Goal: Transaction & Acquisition: Purchase product/service

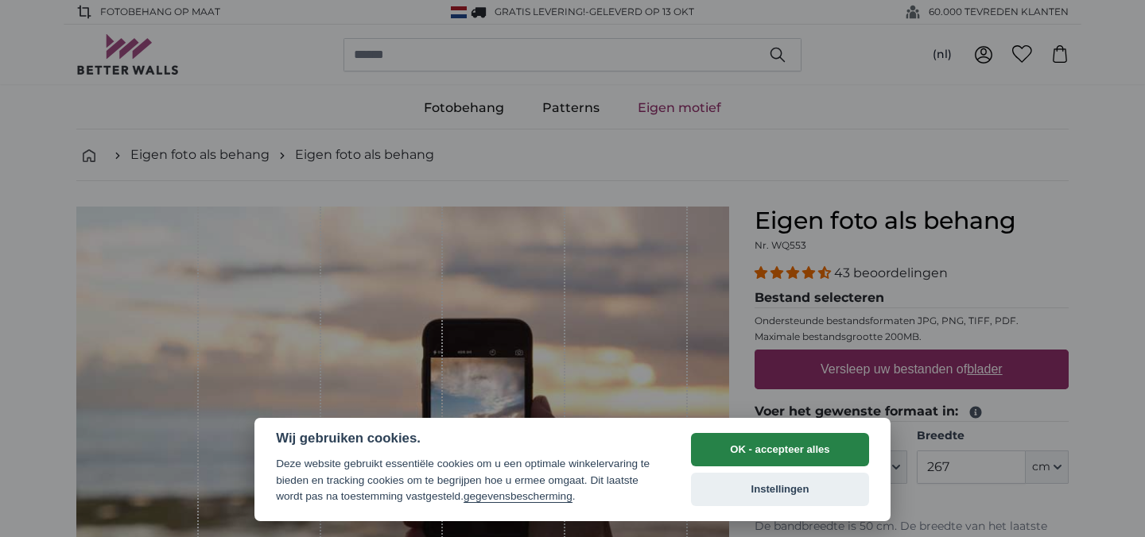
click at [771, 446] on button "OK - accepteer alles" at bounding box center [780, 449] width 178 height 33
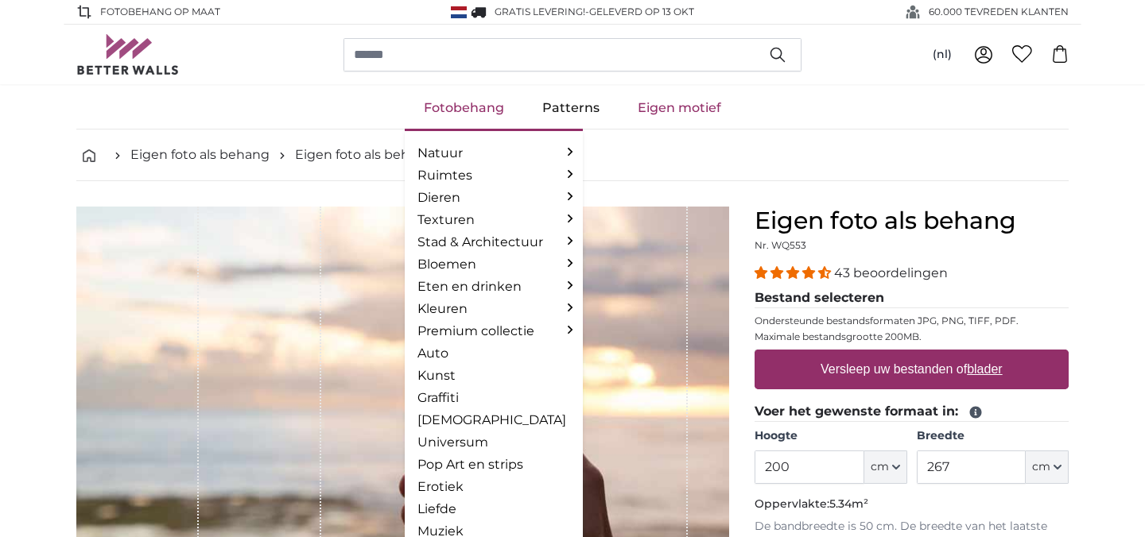
click at [467, 104] on link "Fotobehang" at bounding box center [464, 107] width 118 height 41
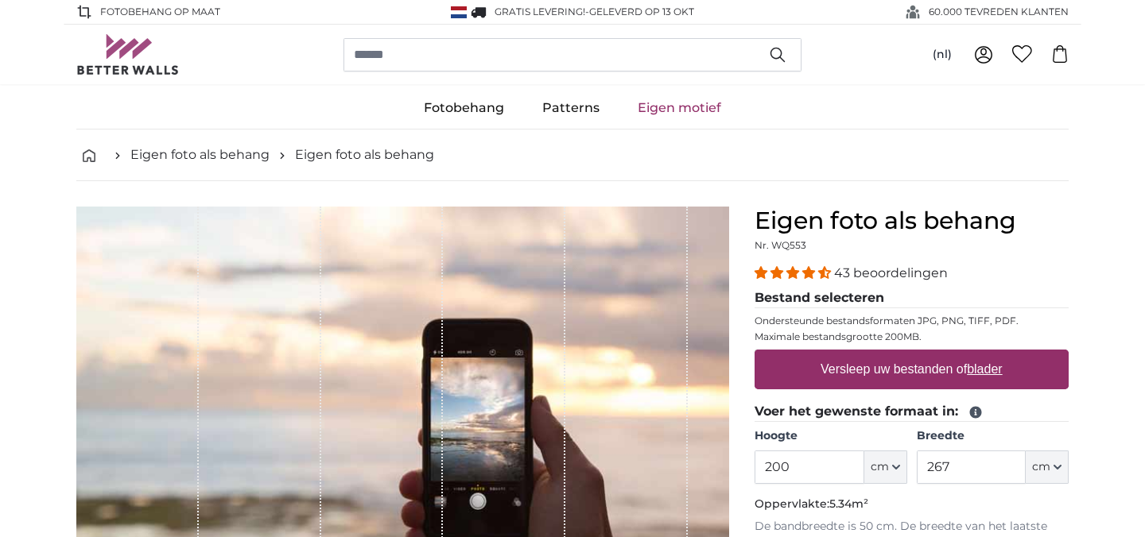
click at [976, 372] on u "blader" at bounding box center [984, 369] width 35 height 14
click at [976, 355] on input "Versleep uw bestanden of blader" at bounding box center [911, 352] width 314 height 5
type input "**********"
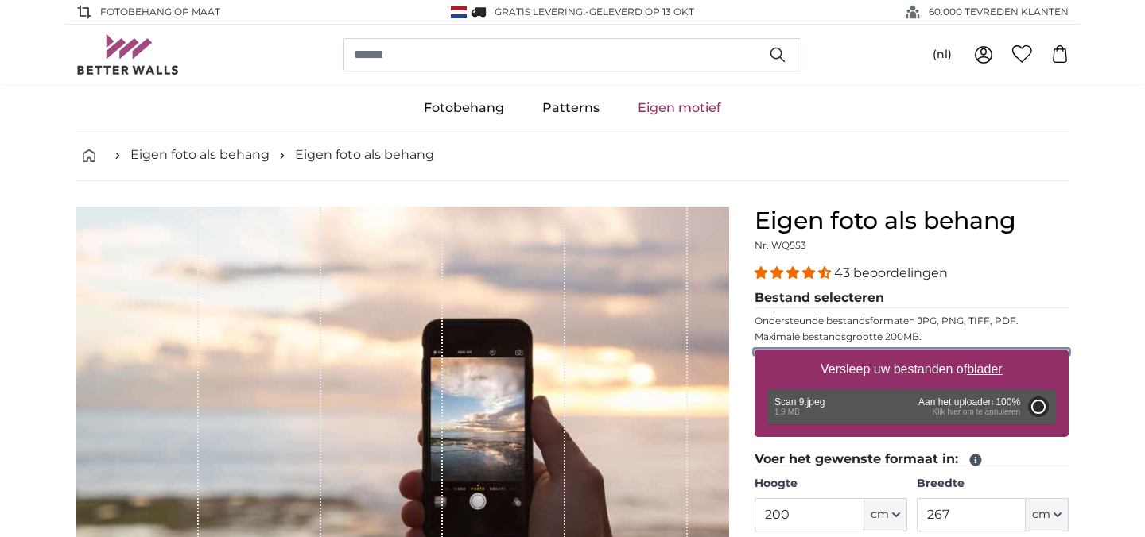
type input "158"
type input "203.8"
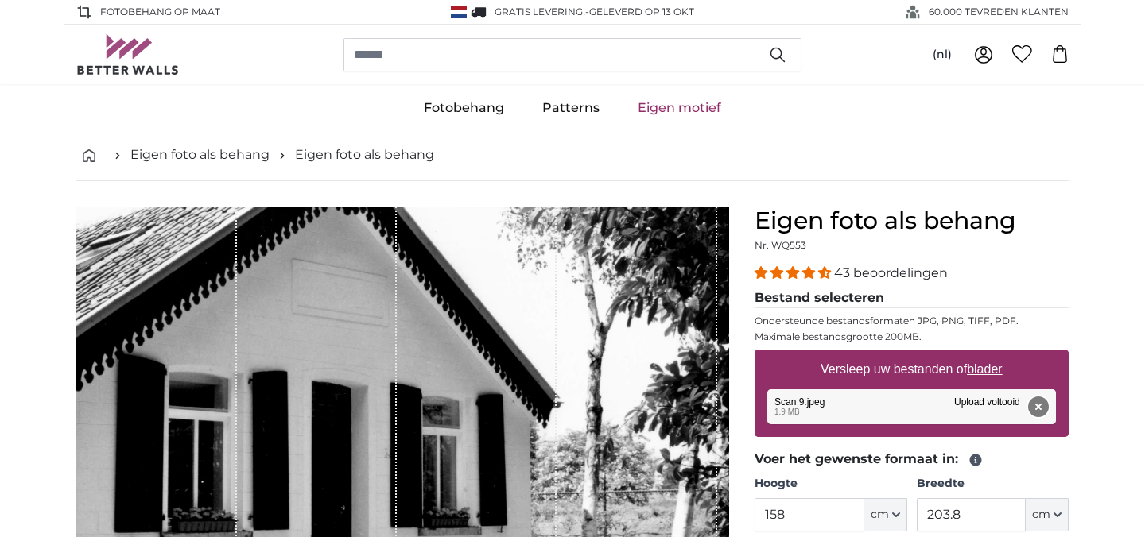
click at [1042, 410] on button "Verwijderen" at bounding box center [1038, 407] width 21 height 21
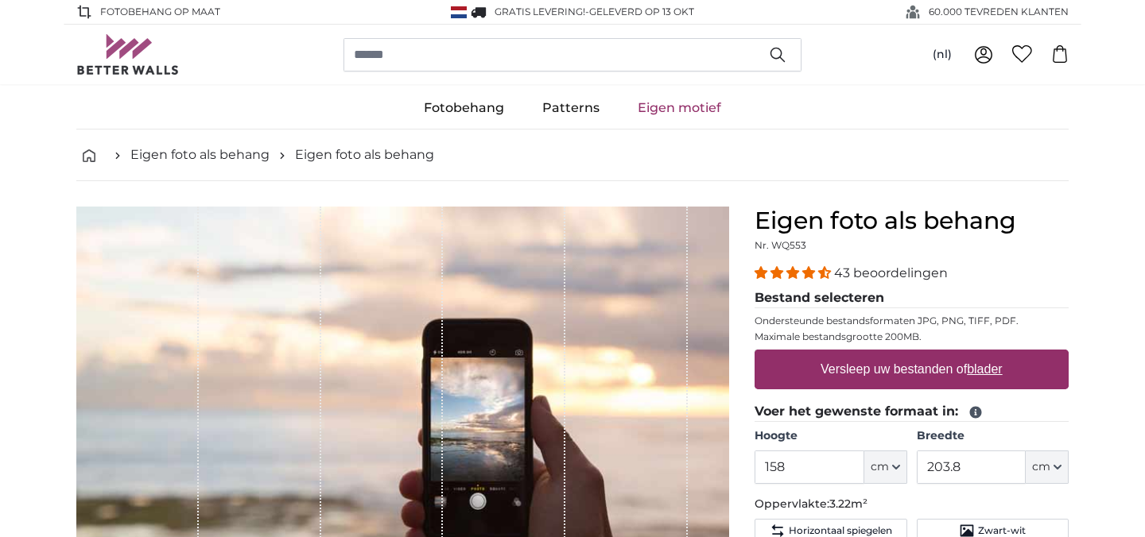
click at [989, 367] on u "blader" at bounding box center [984, 369] width 35 height 14
click at [989, 355] on input "Versleep uw bestanden of blader" at bounding box center [911, 352] width 314 height 5
type input "**********"
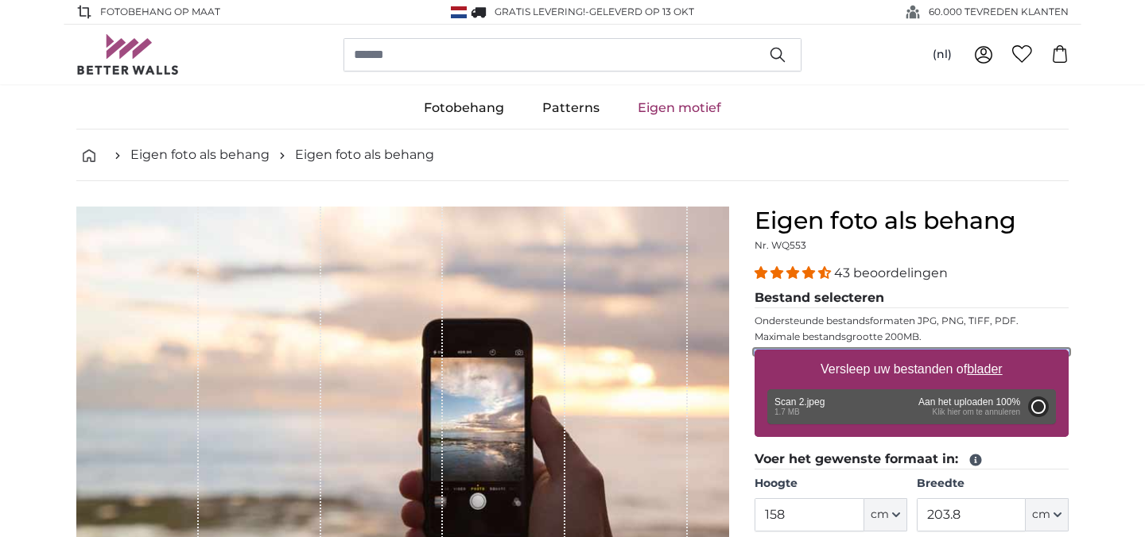
type input "76"
type input "116.3"
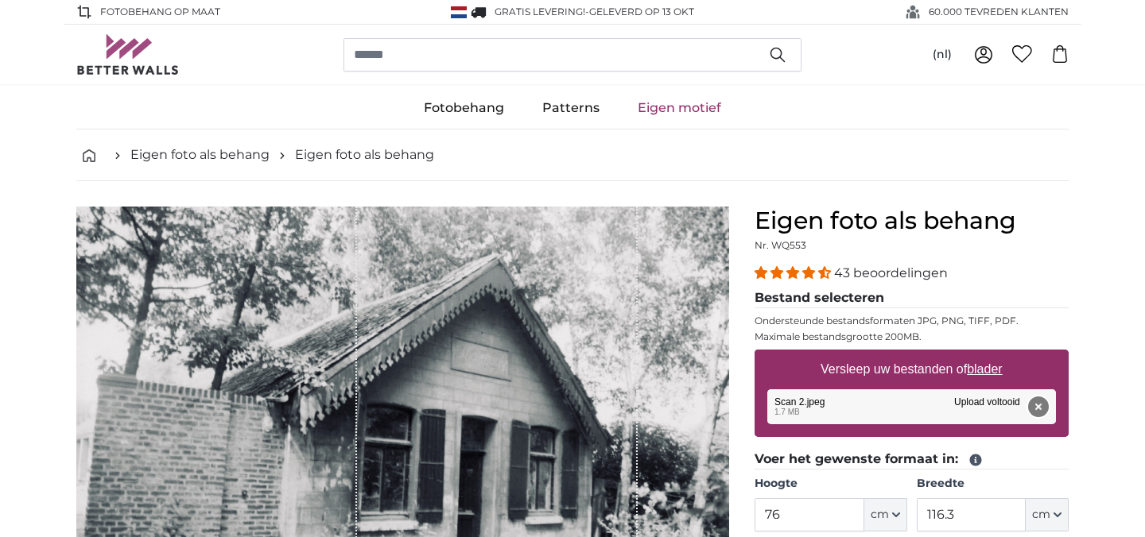
click at [1035, 401] on button "Verwijderen" at bounding box center [1038, 407] width 21 height 21
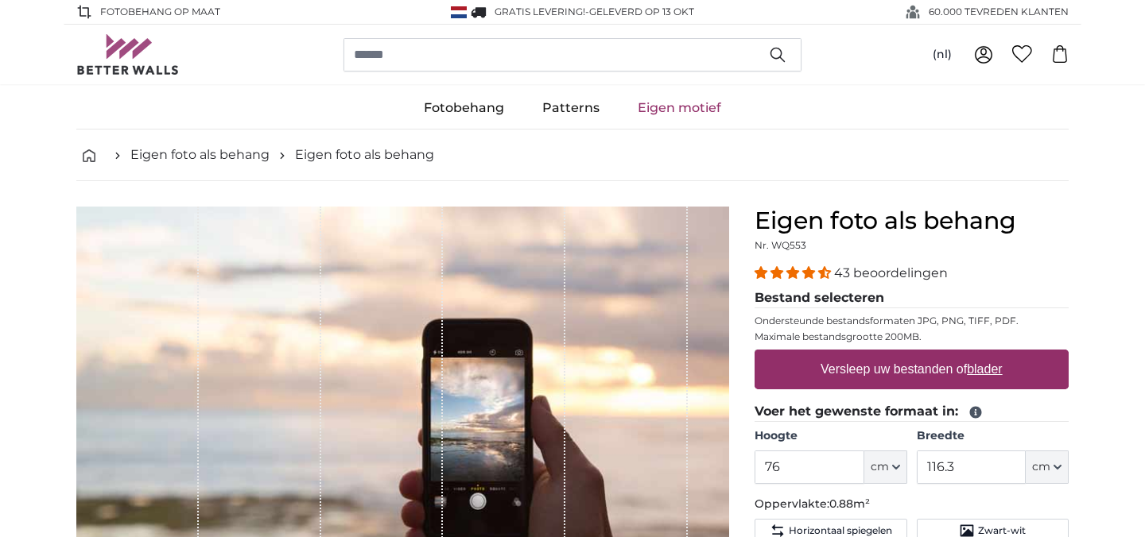
click at [994, 370] on u "blader" at bounding box center [984, 369] width 35 height 14
click at [994, 355] on input "Versleep uw bestanden of blader" at bounding box center [911, 352] width 314 height 5
type input "**********"
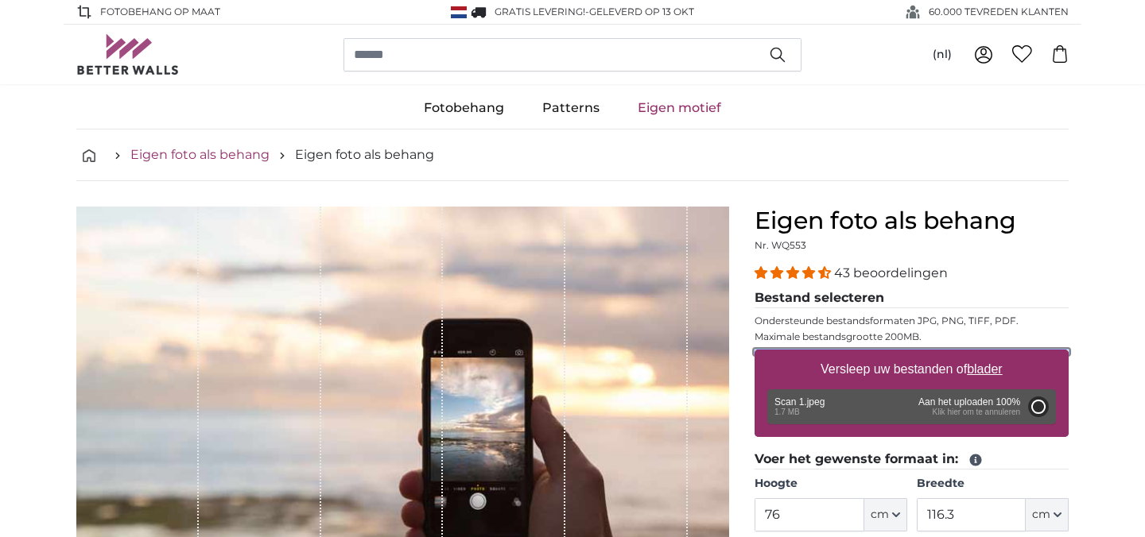
type input "79"
type input "116.1"
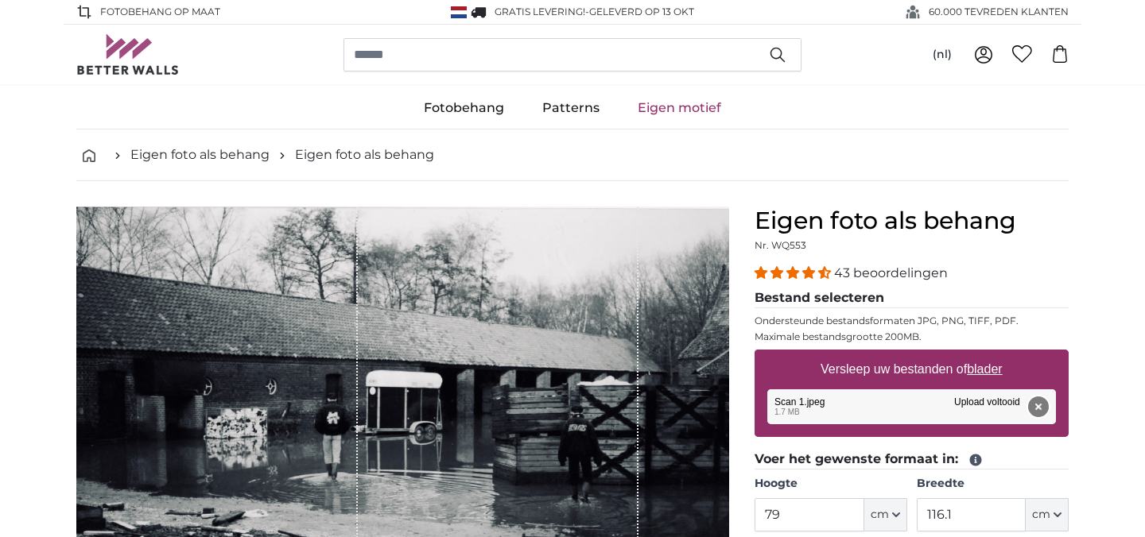
click at [1041, 403] on button "Verwijderen" at bounding box center [1038, 407] width 21 height 21
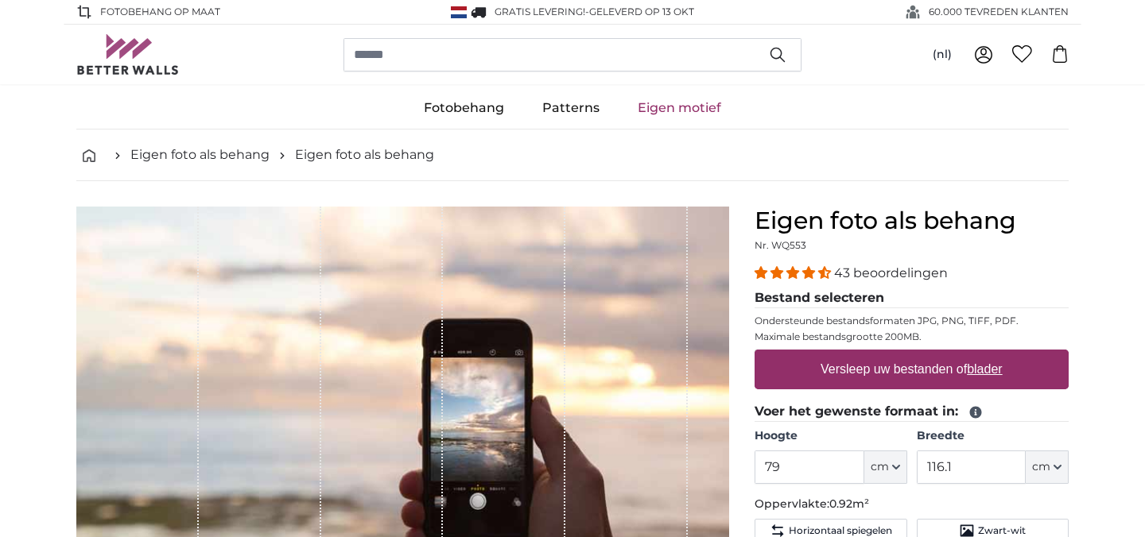
click at [866, 372] on label "Versleep uw bestanden of blader" at bounding box center [911, 370] width 195 height 32
click at [866, 355] on input "Versleep uw bestanden of blader" at bounding box center [911, 352] width 314 height 5
click at [976, 372] on u "blader" at bounding box center [984, 369] width 35 height 14
click at [976, 355] on input "Versleep uw bestanden of blader" at bounding box center [911, 352] width 314 height 5
type input "**********"
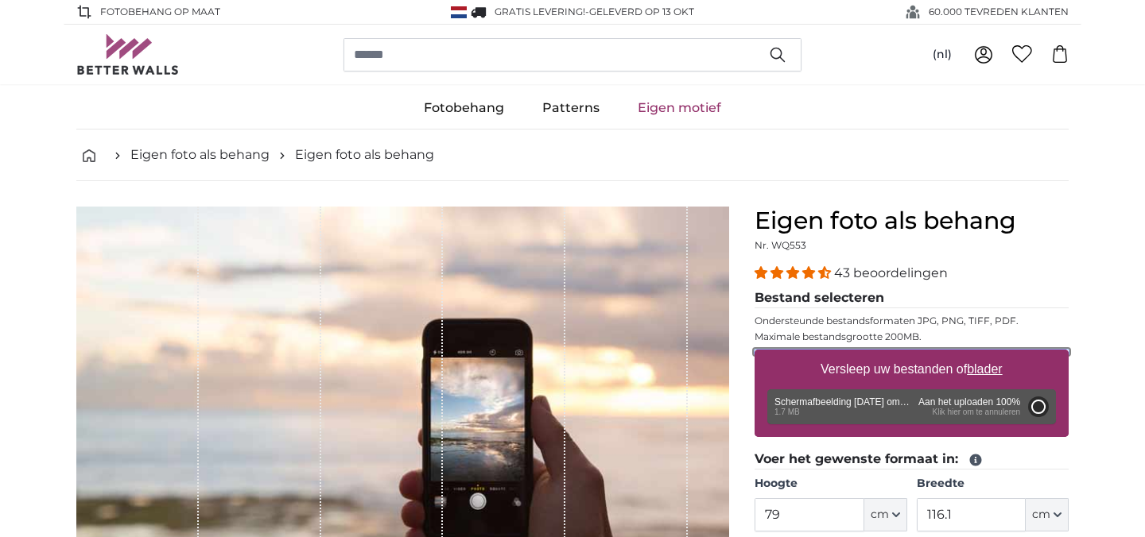
type input "102"
type input "156.1"
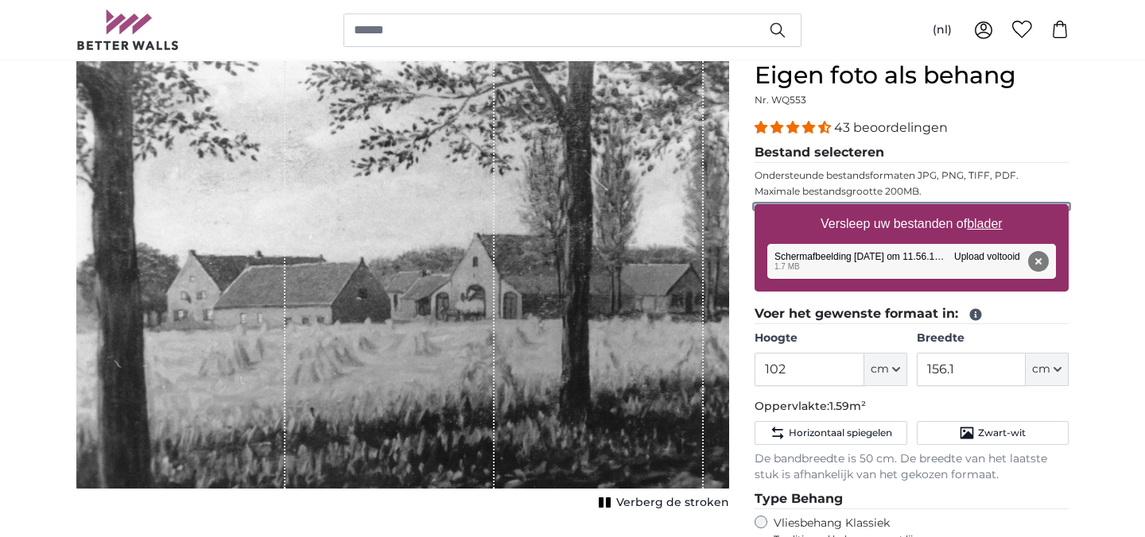
scroll to position [151, 0]
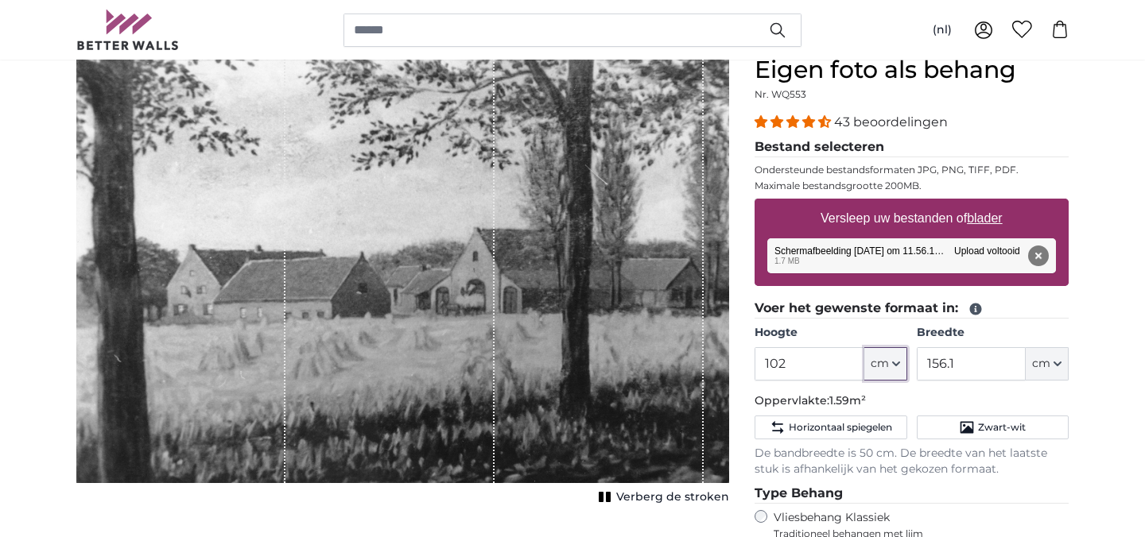
click at [893, 363] on icon "button" at bounding box center [896, 363] width 6 height 3
click at [879, 407] on link "Centimeter (cm)" at bounding box center [886, 407] width 140 height 29
click at [819, 369] on input "102" at bounding box center [808, 363] width 109 height 33
type input "1"
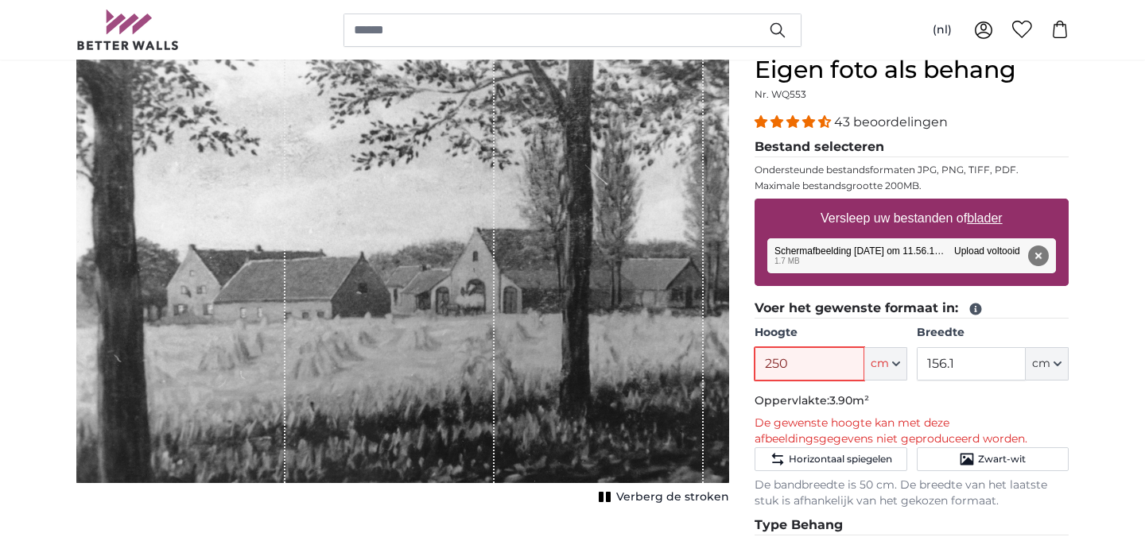
type input "250"
click at [966, 370] on input "156.1" at bounding box center [971, 363] width 109 height 33
type input "1"
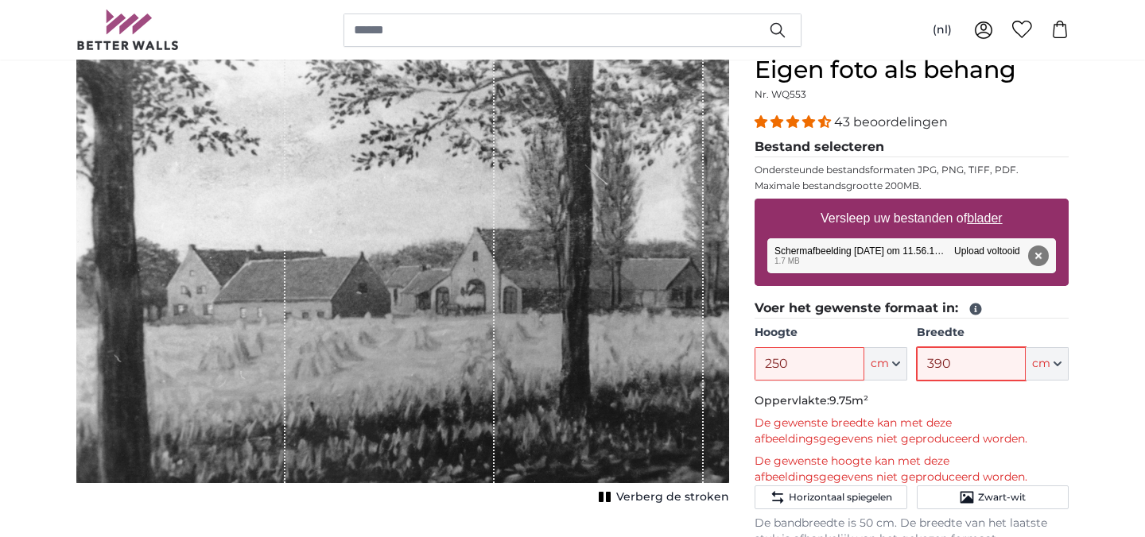
type input "390"
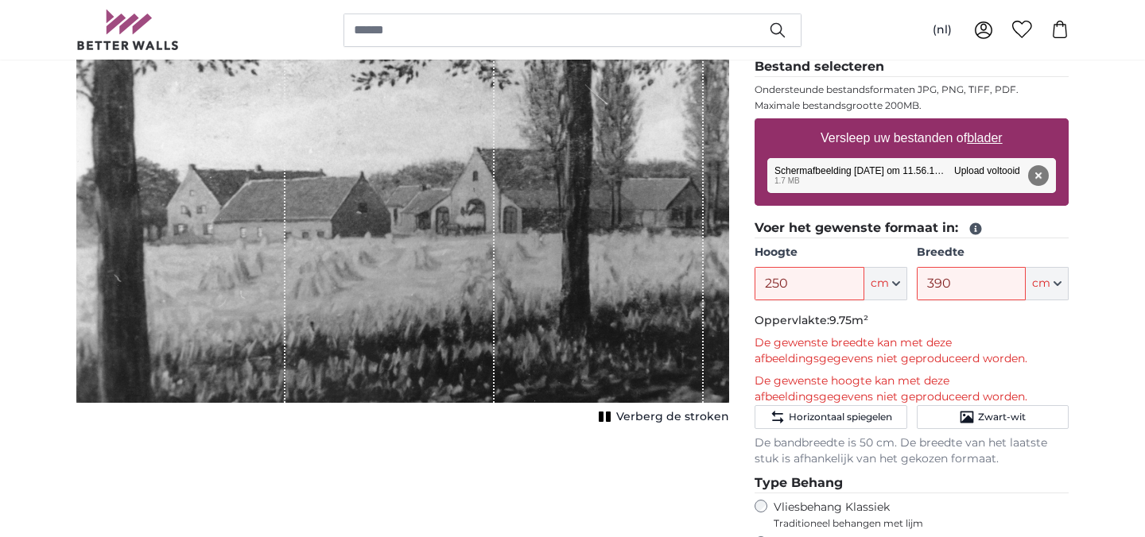
scroll to position [237, 0]
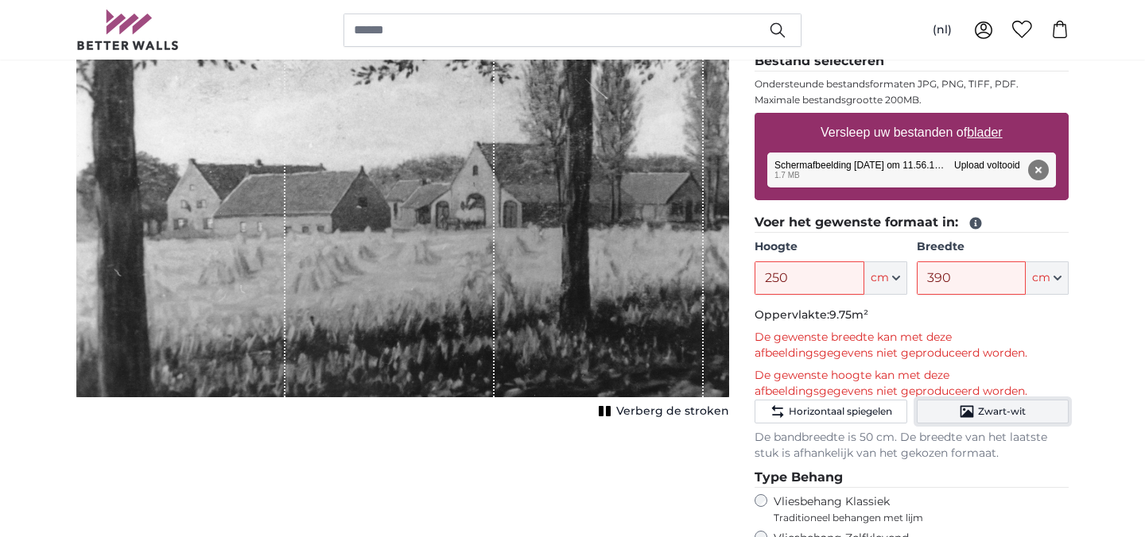
click at [1021, 412] on span "Zwart-wit" at bounding box center [1002, 411] width 48 height 13
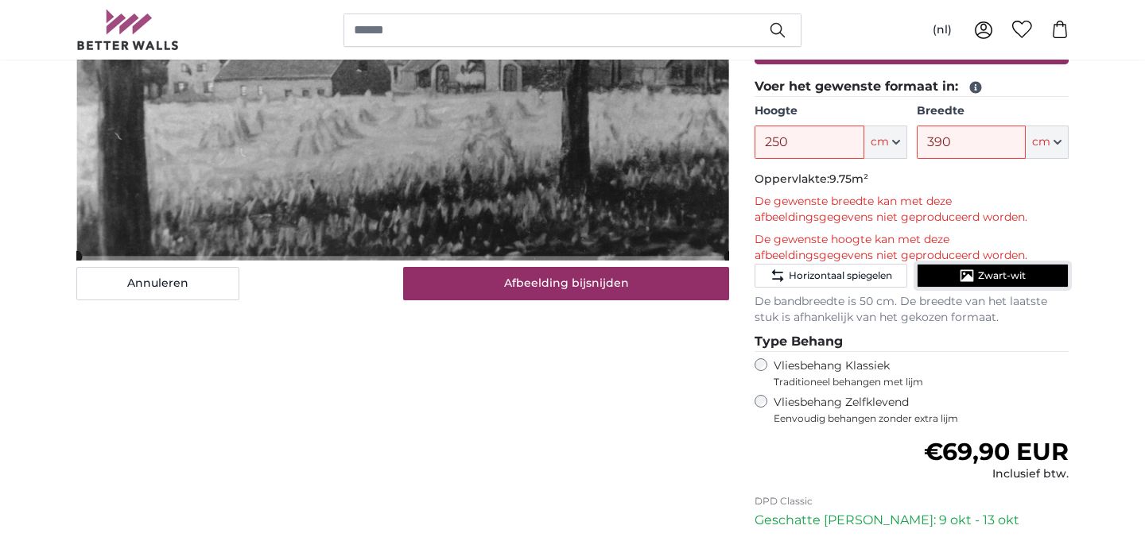
scroll to position [374, 0]
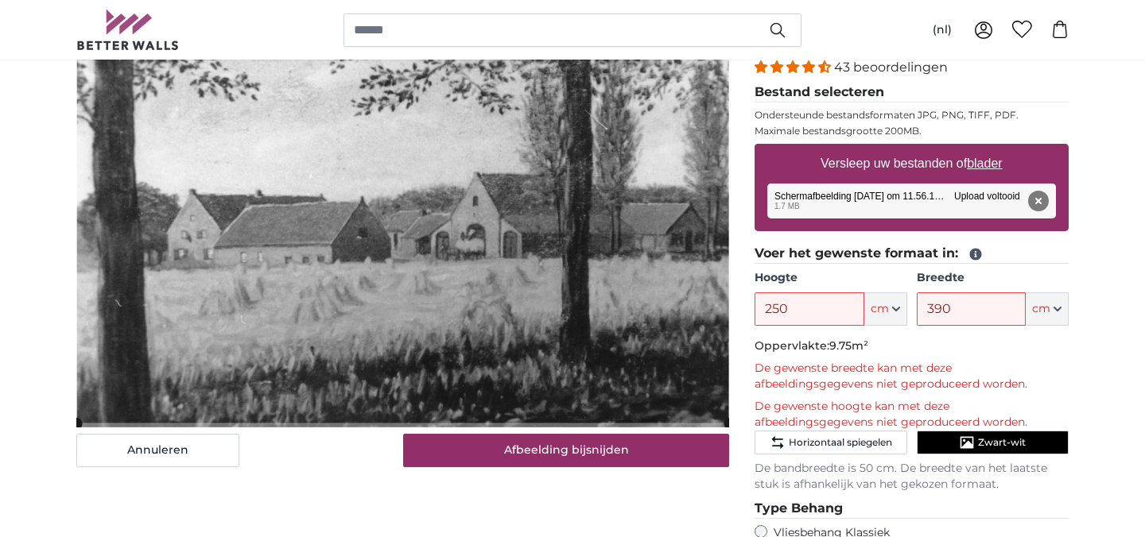
scroll to position [207, 0]
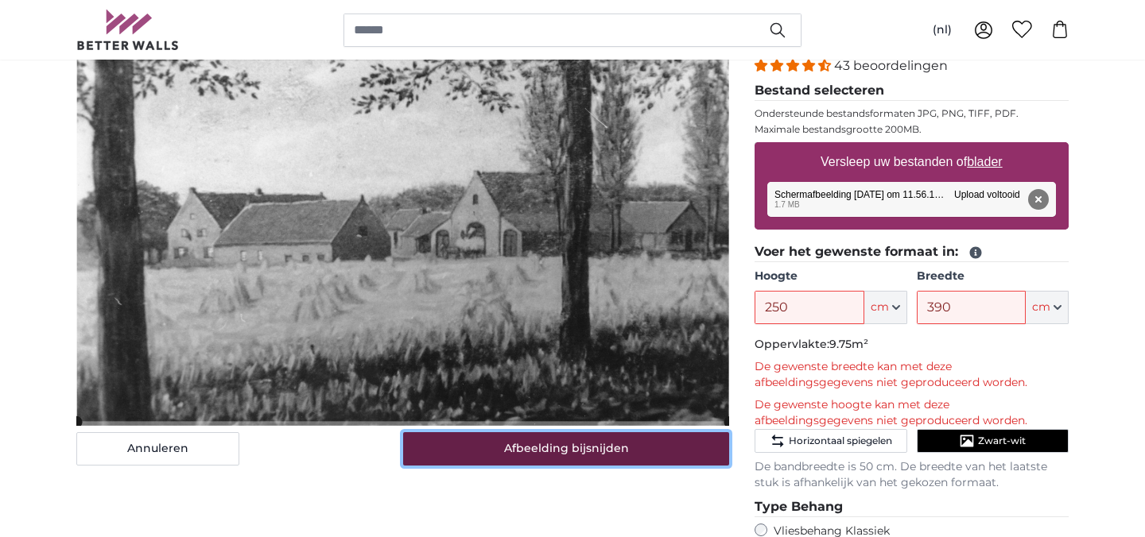
click at [652, 464] on button "Afbeelding bijsnijden" at bounding box center [566, 448] width 327 height 33
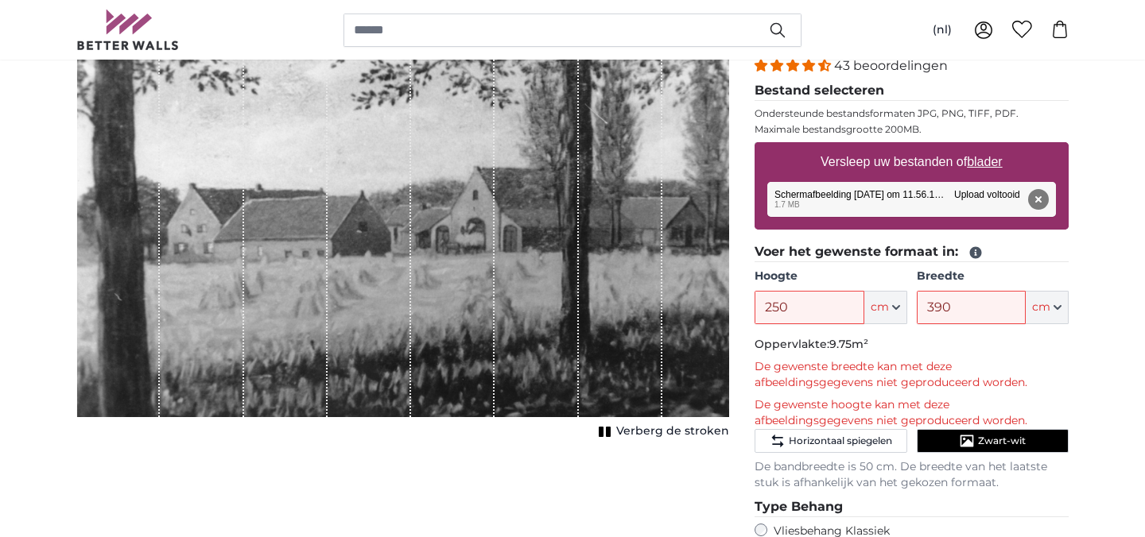
drag, startPoint x: 727, startPoint y: 417, endPoint x: 660, endPoint y: 409, distance: 68.0
click at [660, 409] on div "Verberg de stroken" at bounding box center [402, 221] width 653 height 444
click at [610, 432] on rect "1 of 1" at bounding box center [608, 432] width 5 height 10
click at [627, 432] on icon "1 of 1" at bounding box center [624, 432] width 16 height 12
click at [627, 432] on span "Verberg de stroken" at bounding box center [672, 432] width 113 height 16
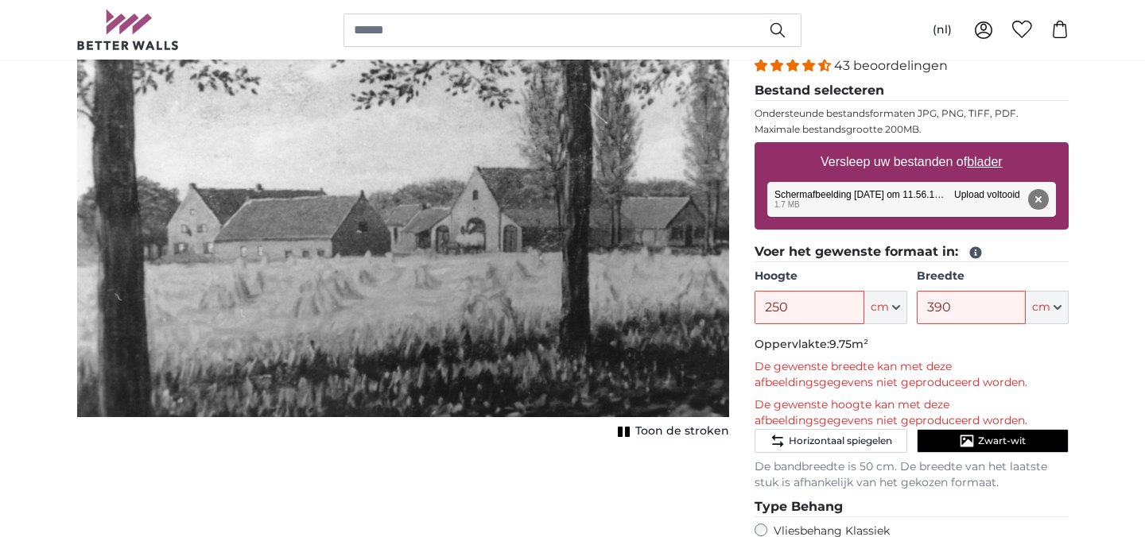
click at [627, 432] on icon "1 of 1" at bounding box center [624, 432] width 16 height 12
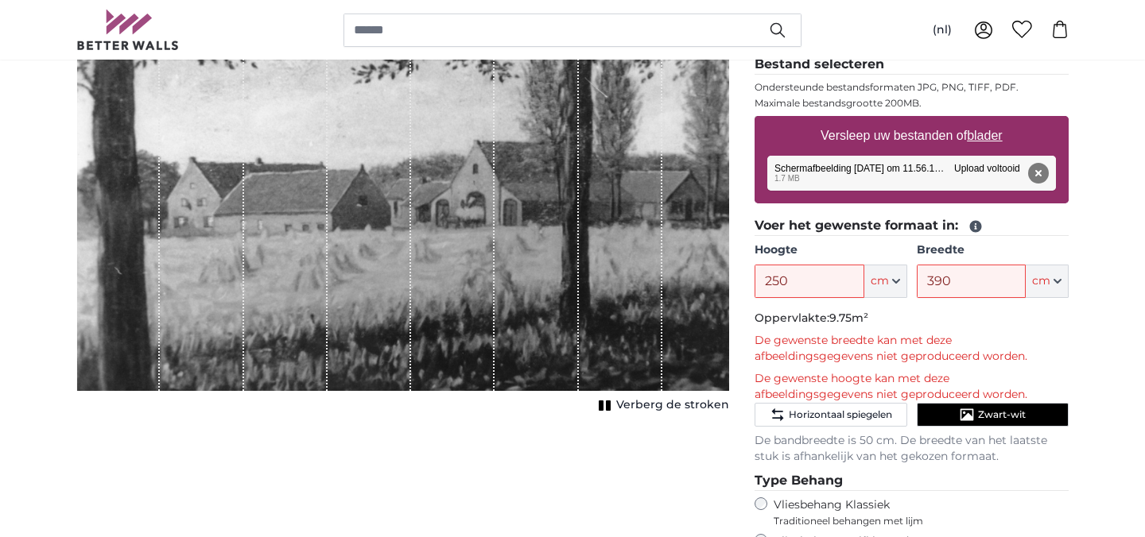
scroll to position [237, 0]
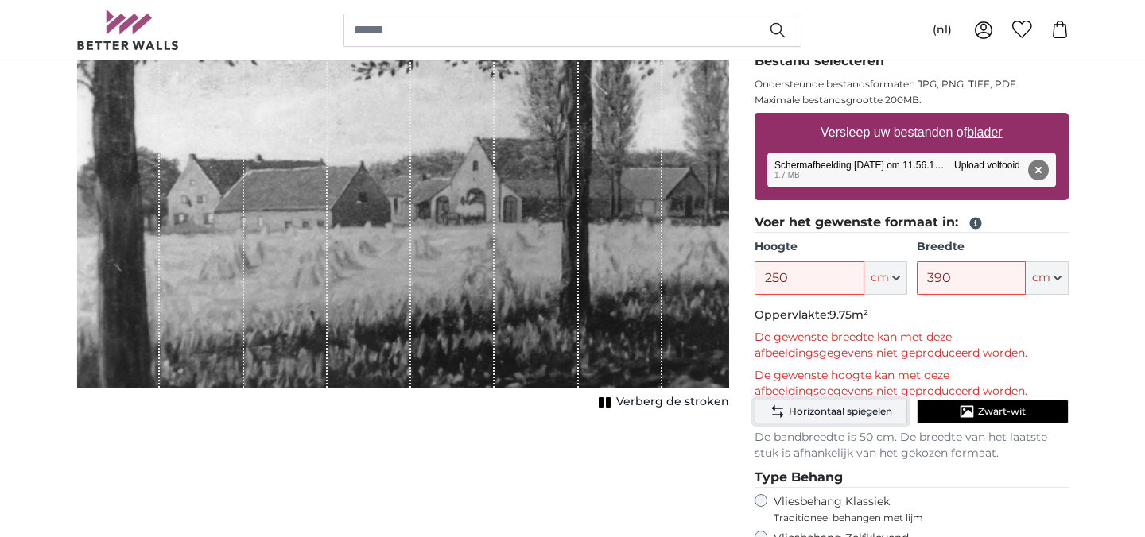
click at [804, 419] on button "Horizontaal spiegelen" at bounding box center [830, 412] width 152 height 24
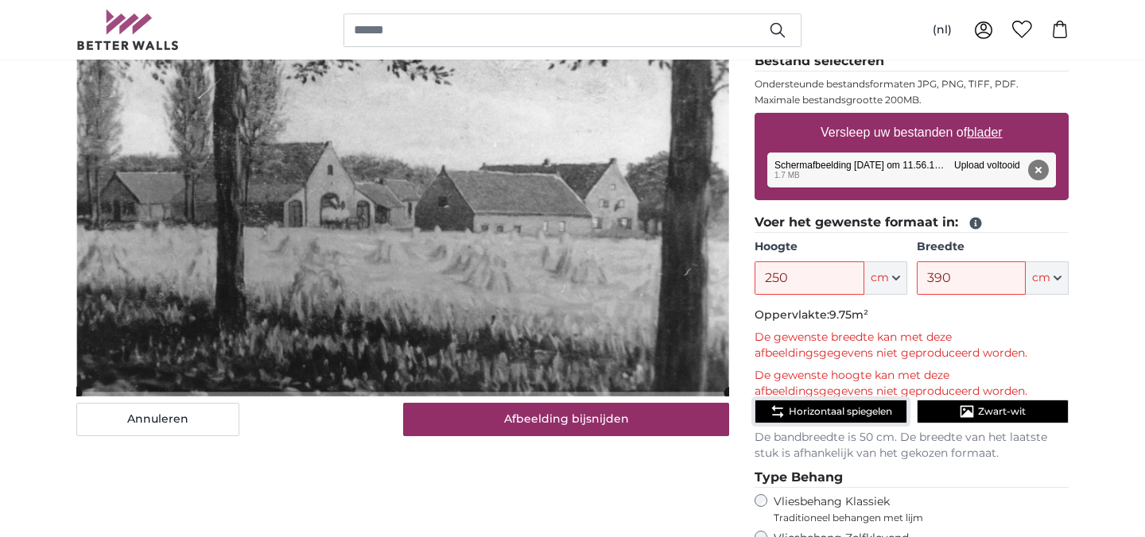
click at [804, 419] on button "Horizontaal spiegelen" at bounding box center [830, 412] width 152 height 24
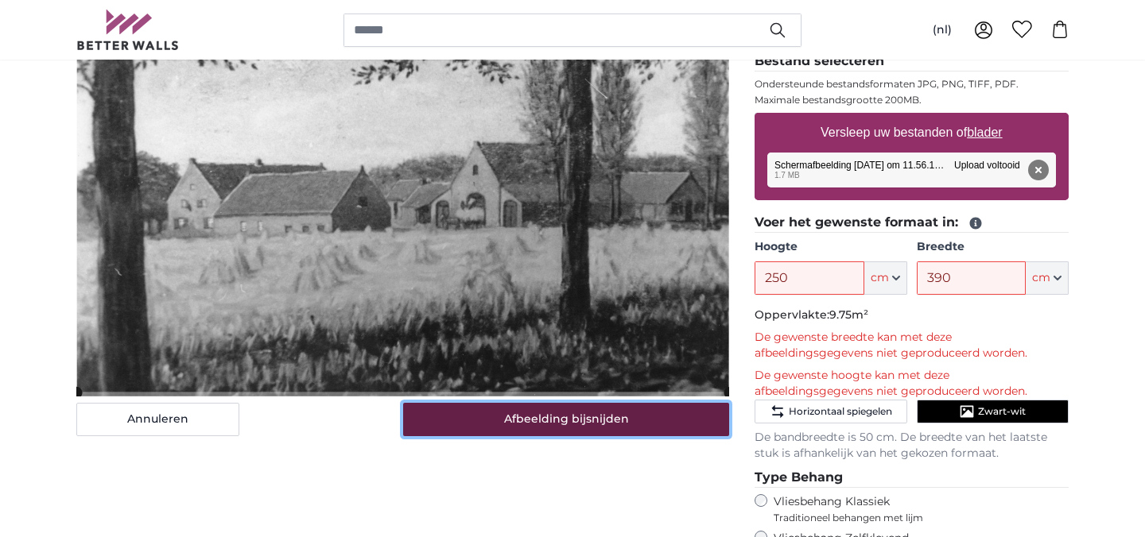
click at [653, 433] on button "Afbeelding bijsnijden" at bounding box center [566, 419] width 327 height 33
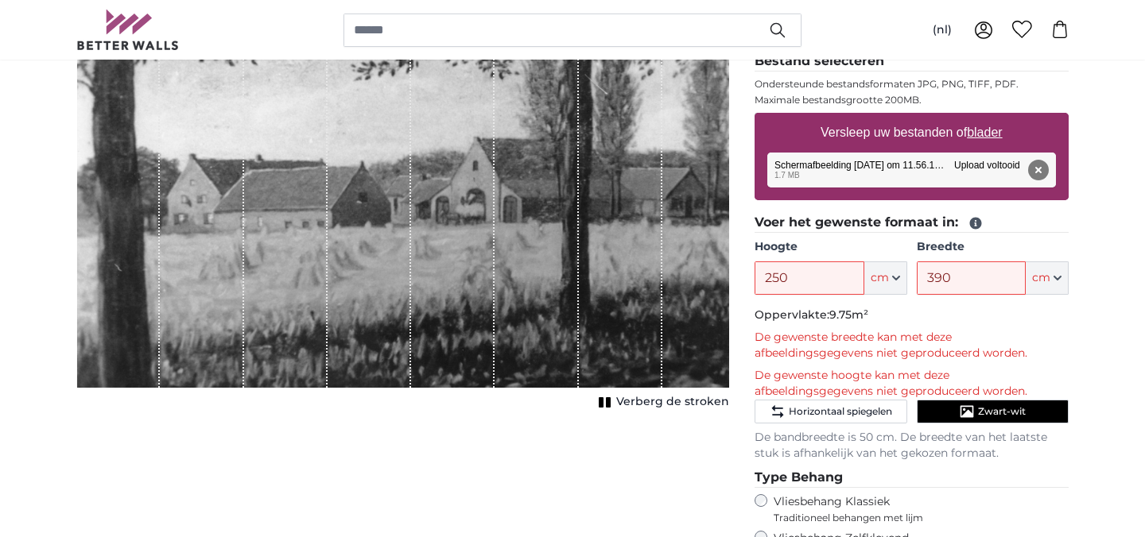
drag, startPoint x: 726, startPoint y: 385, endPoint x: 680, endPoint y: 358, distance: 53.4
click at [680, 358] on div "1 of 1" at bounding box center [402, 179] width 653 height 418
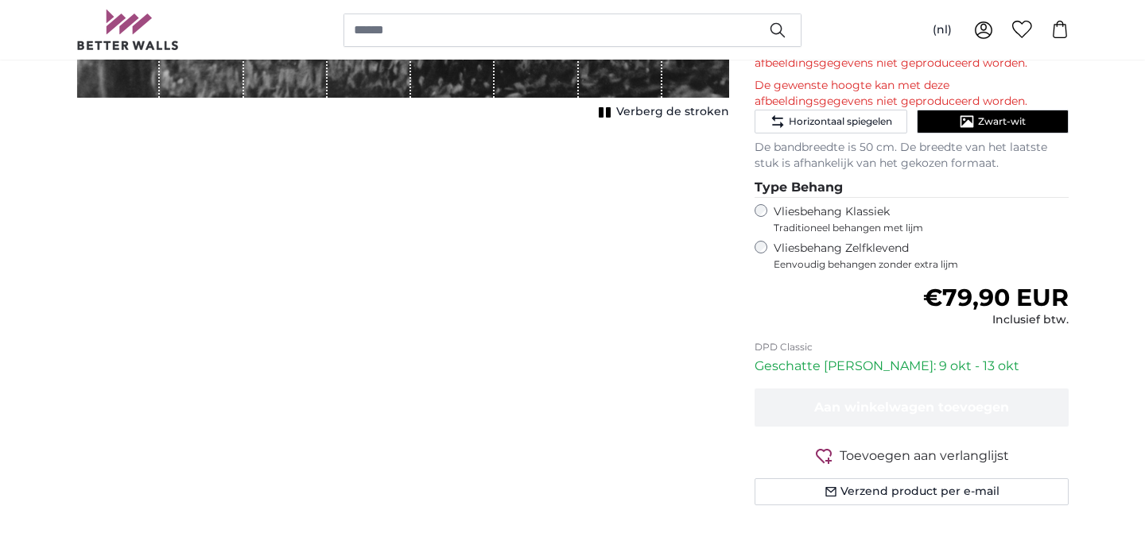
scroll to position [532, 0]
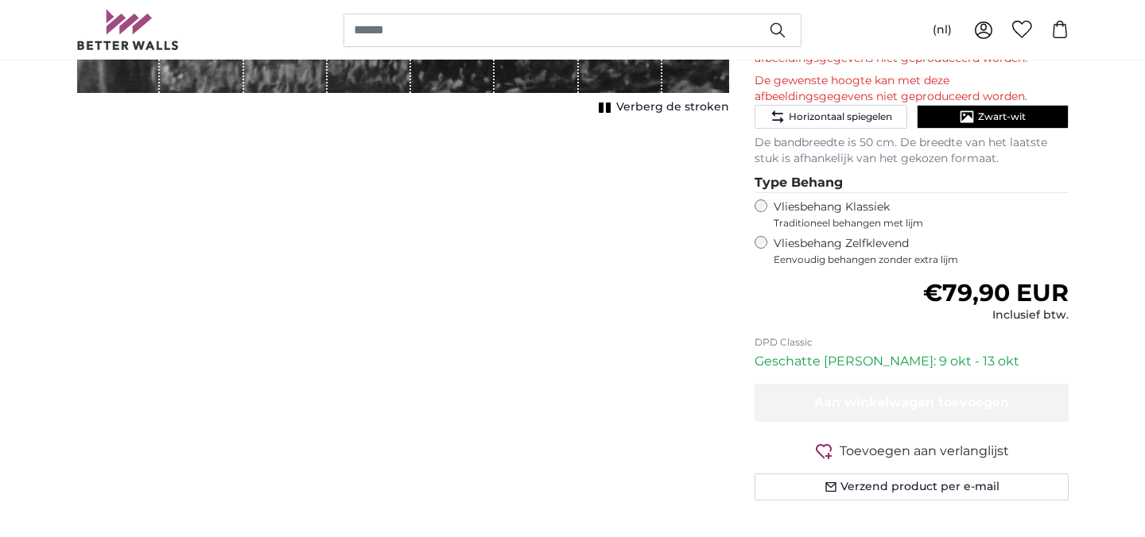
click at [835, 433] on div "Aan winkelwagen toevoegen Toevoegen aan verlanglijst Op verlanglijst Verzend pr…" at bounding box center [911, 442] width 314 height 117
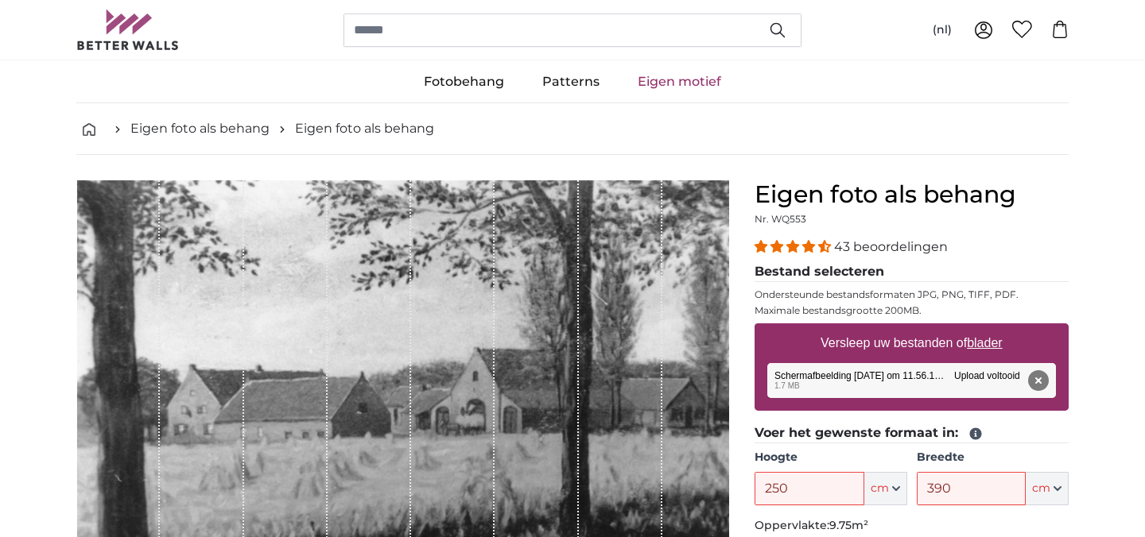
scroll to position [23, 0]
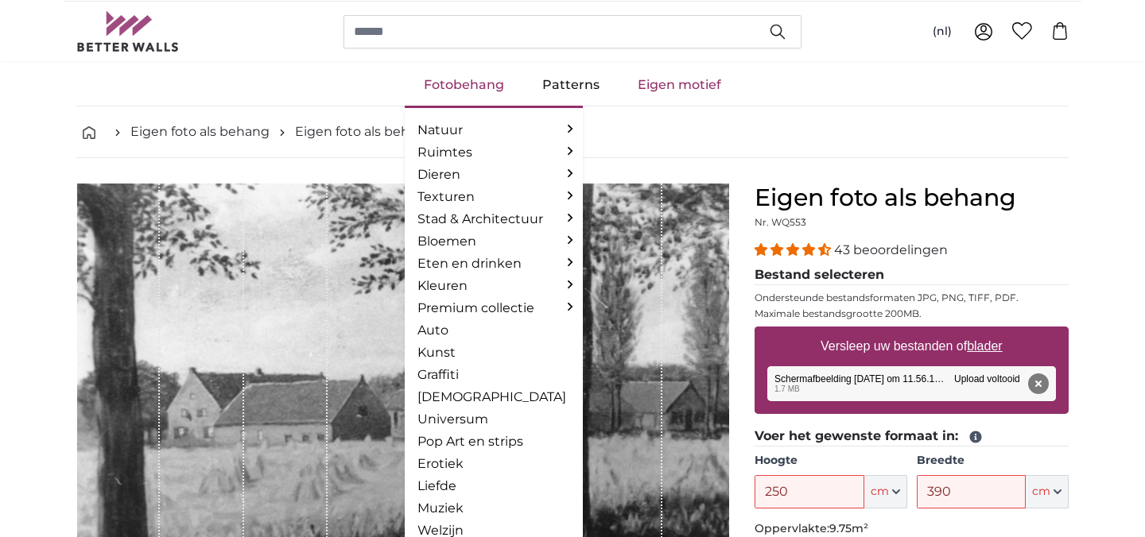
click at [467, 83] on link "Fotobehang" at bounding box center [464, 84] width 118 height 41
